Goal: Information Seeking & Learning: Learn about a topic

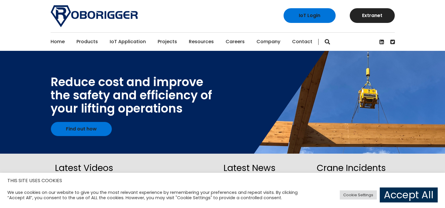
click at [401, 198] on link "Accept All" at bounding box center [409, 195] width 58 height 15
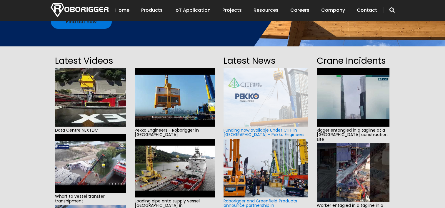
scroll to position [147, 0]
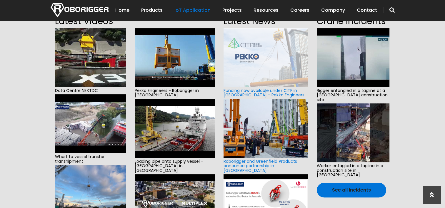
click at [186, 11] on link "IoT Application" at bounding box center [192, 10] width 36 height 18
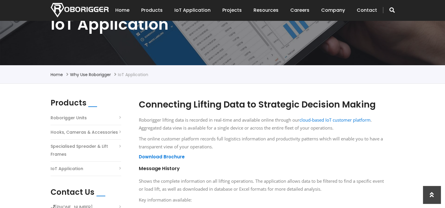
scroll to position [118, 0]
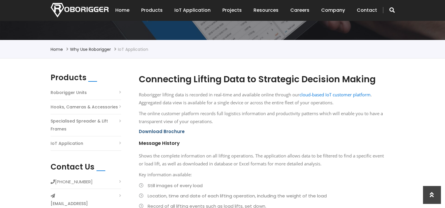
click at [178, 129] on link "Download Brochure" at bounding box center [162, 131] width 46 height 6
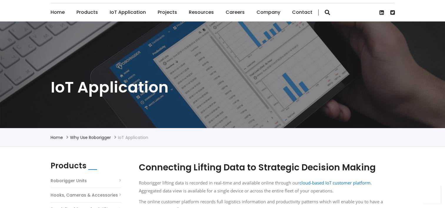
scroll to position [0, 0]
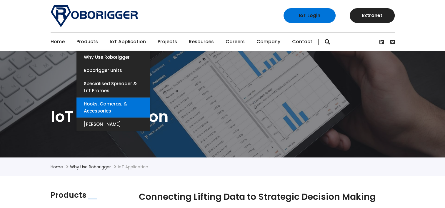
click at [113, 104] on link "Hooks, Cameras, & Accessories" at bounding box center [113, 108] width 74 height 20
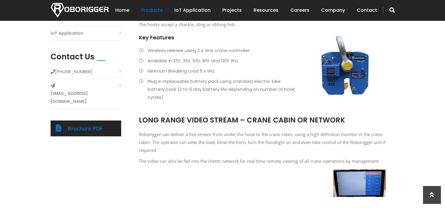
scroll to position [147, 0]
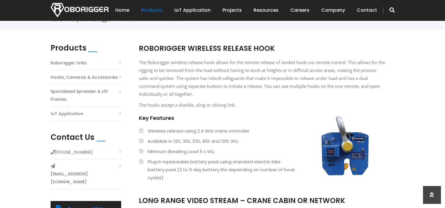
click at [80, 92] on link "Specialised Spreader & Lift Frames" at bounding box center [86, 96] width 71 height 16
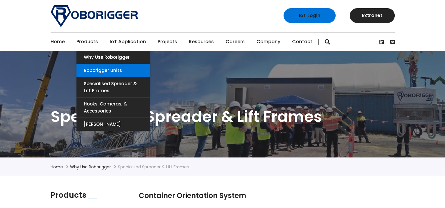
click at [98, 67] on link "Roborigger Units" at bounding box center [113, 70] width 74 height 13
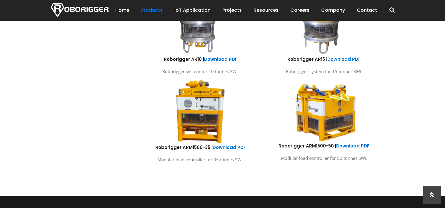
scroll to position [176, 0]
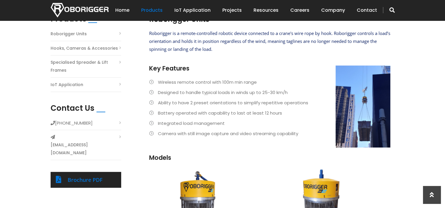
click at [388, 8] on button "button" at bounding box center [389, 10] width 12 height 6
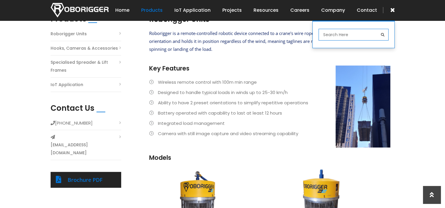
click at [325, 36] on input "search" at bounding box center [353, 35] width 70 height 12
type input "cellular"
click at [377, 29] on button "submit" at bounding box center [383, 35] width 12 height 12
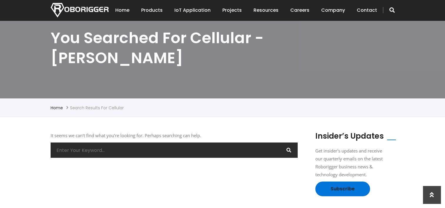
scroll to position [88, 0]
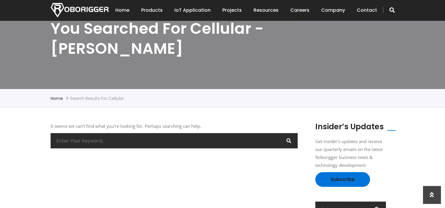
click at [207, 133] on input "search" at bounding box center [174, 140] width 247 height 15
type input "4g"
click at [280, 133] on button "submit" at bounding box center [289, 140] width 18 height 15
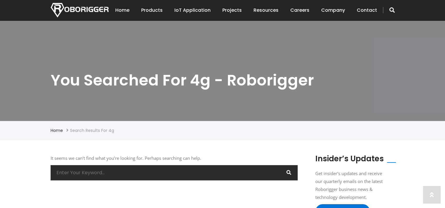
scroll to position [118, 0]
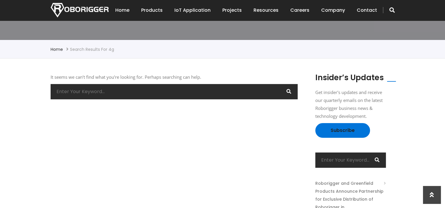
click at [99, 93] on input "search" at bounding box center [174, 91] width 247 height 15
type input "gsm"
click at [280, 84] on button "submit" at bounding box center [289, 91] width 18 height 15
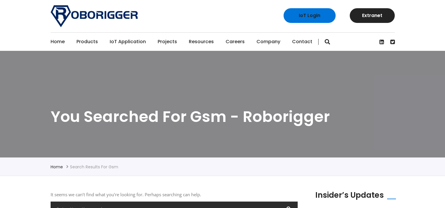
scroll to position [147, 0]
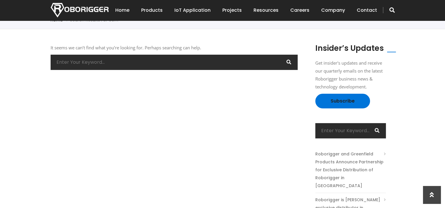
click at [84, 66] on input "search" at bounding box center [174, 62] width 247 height 15
type input "gprs"
click at [280, 55] on button "submit" at bounding box center [289, 62] width 18 height 15
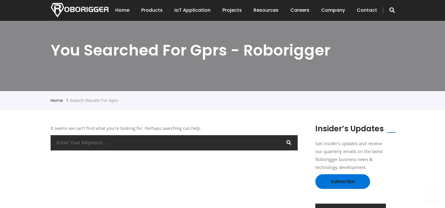
scroll to position [147, 0]
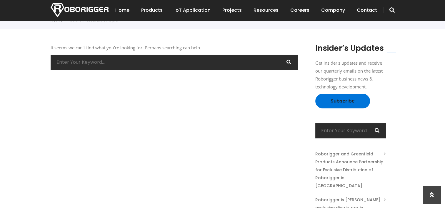
click at [94, 65] on input "search" at bounding box center [174, 62] width 247 height 15
type input "smart"
click at [280, 55] on button "submit" at bounding box center [289, 62] width 18 height 15
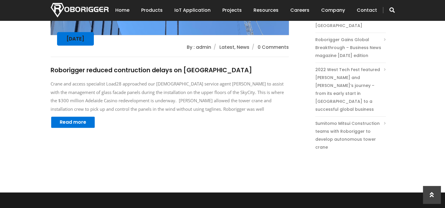
scroll to position [323, 0]
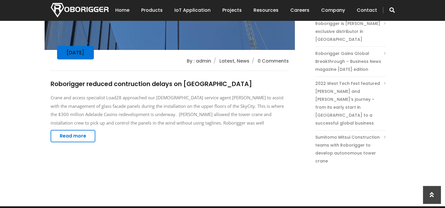
click at [85, 138] on link "Read more" at bounding box center [73, 136] width 45 height 12
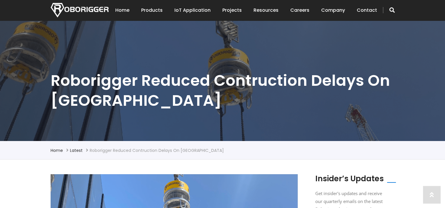
scroll to position [118, 0]
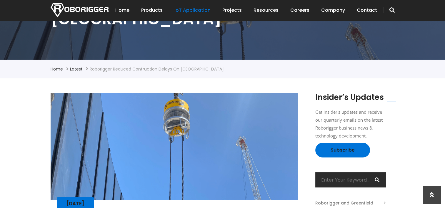
click at [194, 9] on link "IoT Application" at bounding box center [192, 10] width 36 height 18
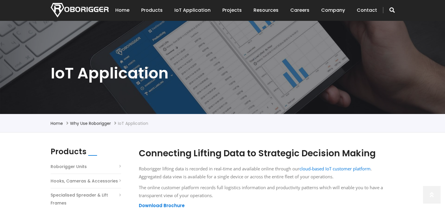
scroll to position [118, 0]
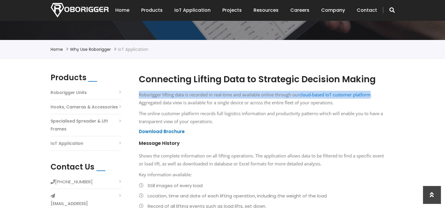
drag, startPoint x: 139, startPoint y: 96, endPoint x: 375, endPoint y: 93, distance: 236.1
click at [375, 93] on p "Roborigger lifting data is recorded in real-time and available online through o…" at bounding box center [262, 99] width 247 height 16
copy p "Roborigger lifting data is recorded in real-time and available online through o…"
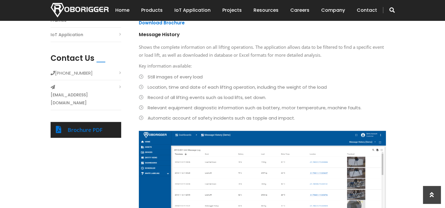
scroll to position [177, 0]
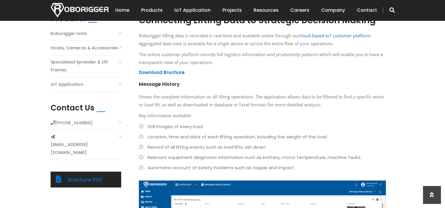
click at [162, 66] on p "The online customer platform records full logistics information and productivit…" at bounding box center [262, 59] width 247 height 16
click at [162, 71] on link "Download Brochure" at bounding box center [162, 72] width 46 height 6
